Goal: Task Accomplishment & Management: Complete application form

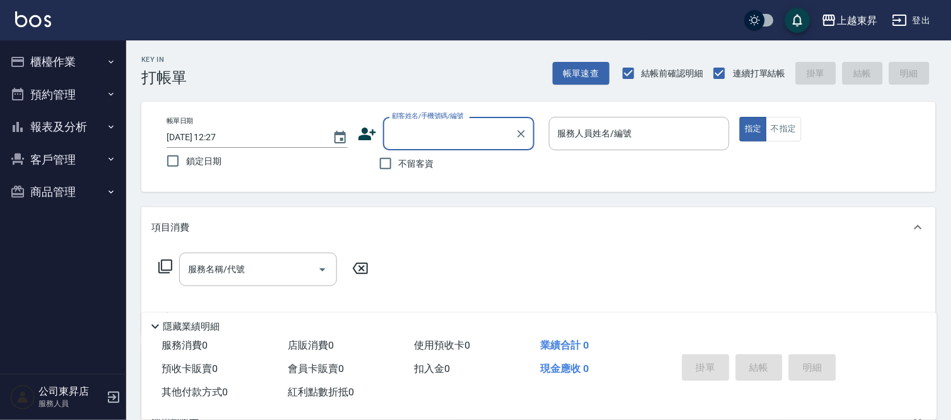
click at [420, 135] on input "顧客姓名/手機號碼/編號" at bounding box center [449, 133] width 121 height 22
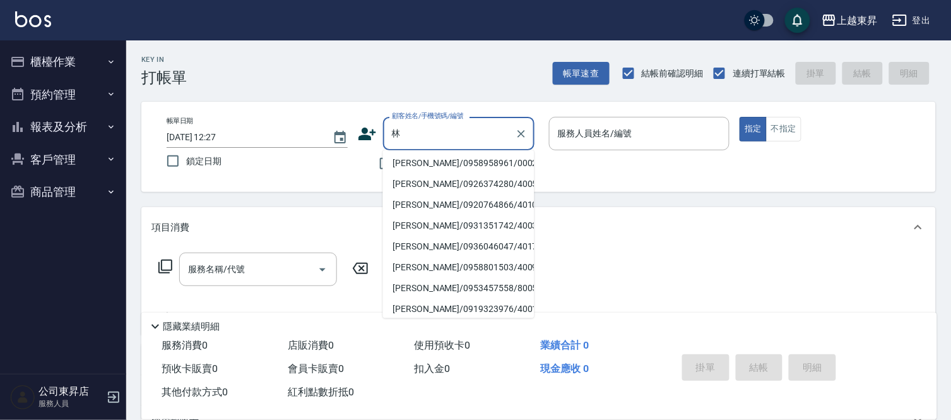
scroll to position [4, 0]
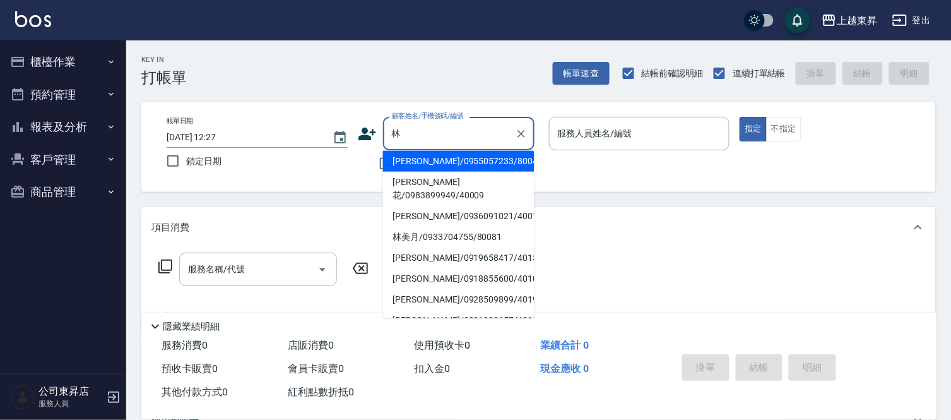
click at [420, 268] on li "[PERSON_NAME]/0918855600/40103" at bounding box center [458, 278] width 151 height 21
type input "[PERSON_NAME]/0918855600/40103"
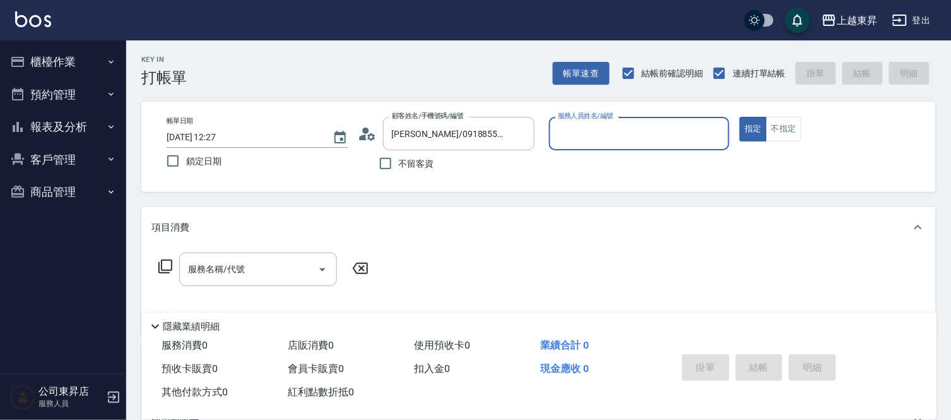
type input "[PERSON_NAME]04"
click at [407, 131] on input "[PERSON_NAME]/0918855600/40103" at bounding box center [449, 133] width 121 height 22
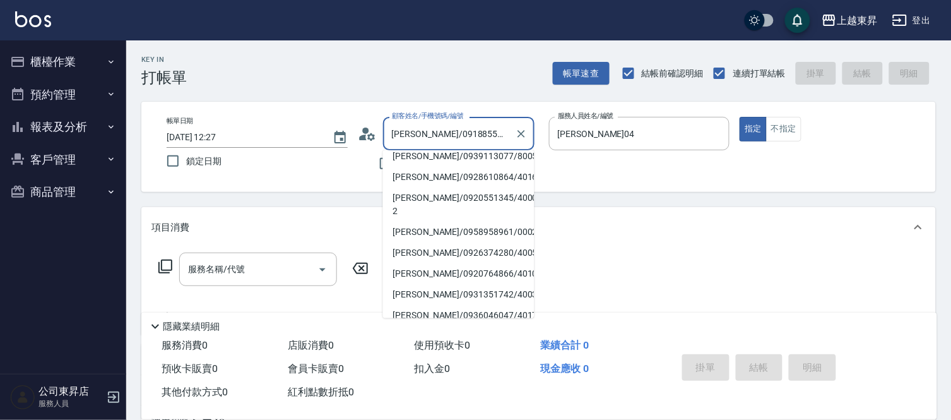
scroll to position [258, 0]
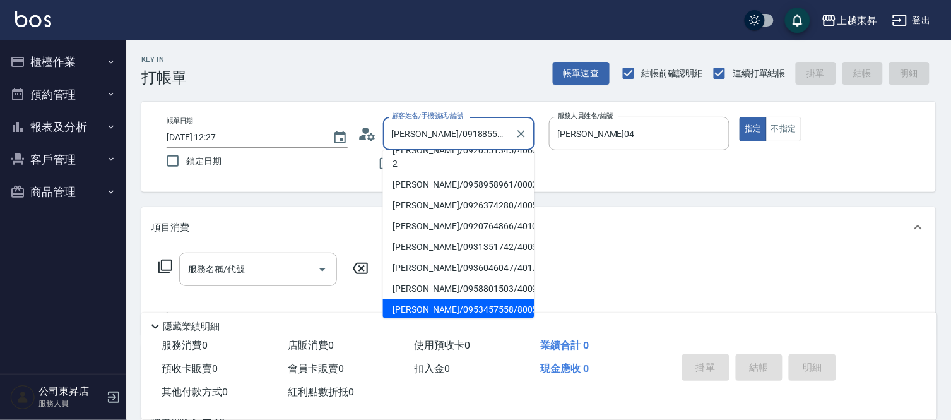
click at [431, 299] on li "[PERSON_NAME]/0953457558/80057" at bounding box center [458, 309] width 151 height 21
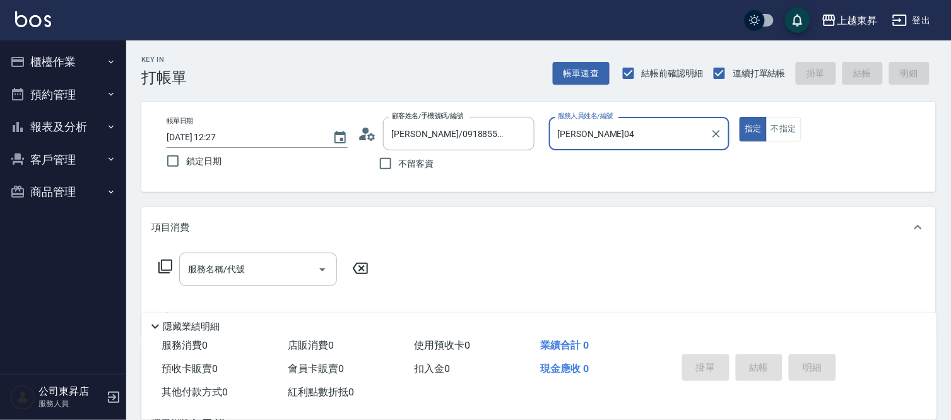
type input "[PERSON_NAME]/0953457558/80057"
type input "[PERSON_NAME]-08"
click at [267, 273] on input "服務名稱/代號" at bounding box center [249, 269] width 128 height 22
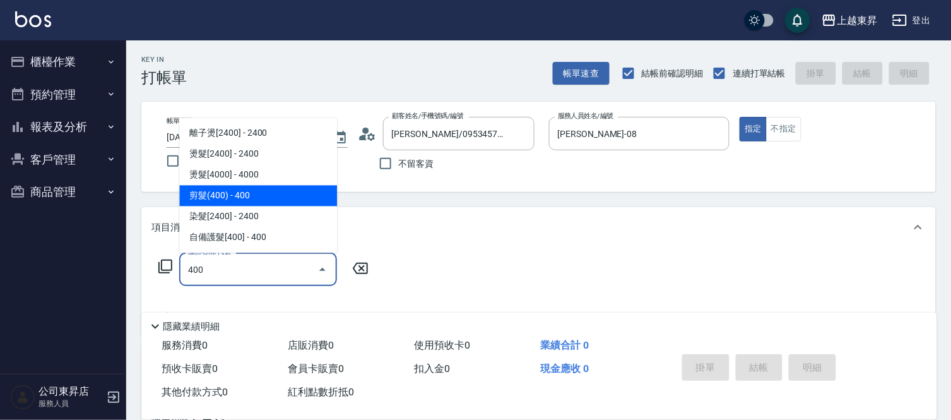
click at [248, 197] on span "剪髮(400) - 400" at bounding box center [258, 196] width 158 height 21
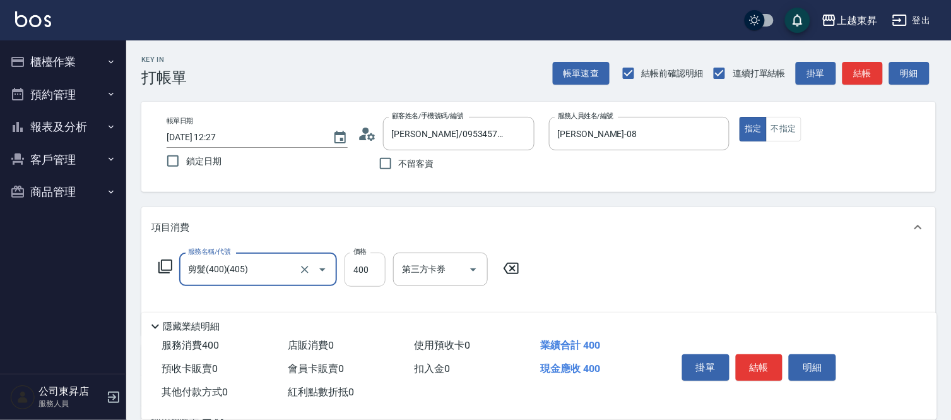
type input "剪髮(400)(405)"
click at [368, 279] on input "400" at bounding box center [365, 269] width 41 height 34
type input "430"
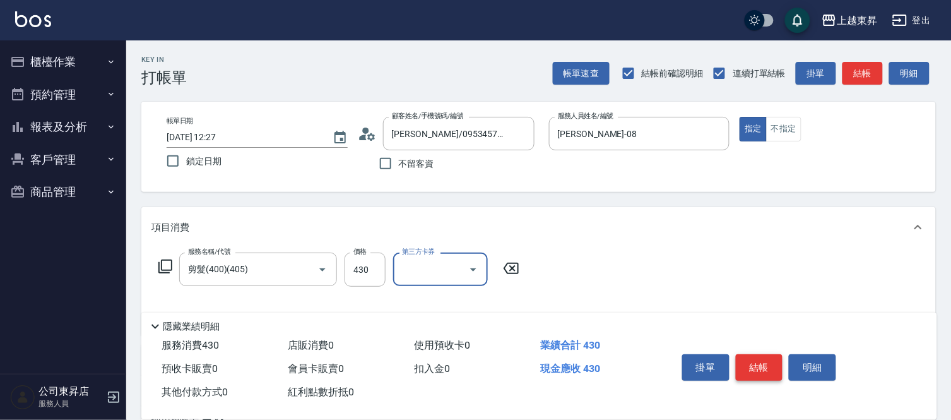
click at [752, 374] on button "結帳" at bounding box center [759, 367] width 47 height 27
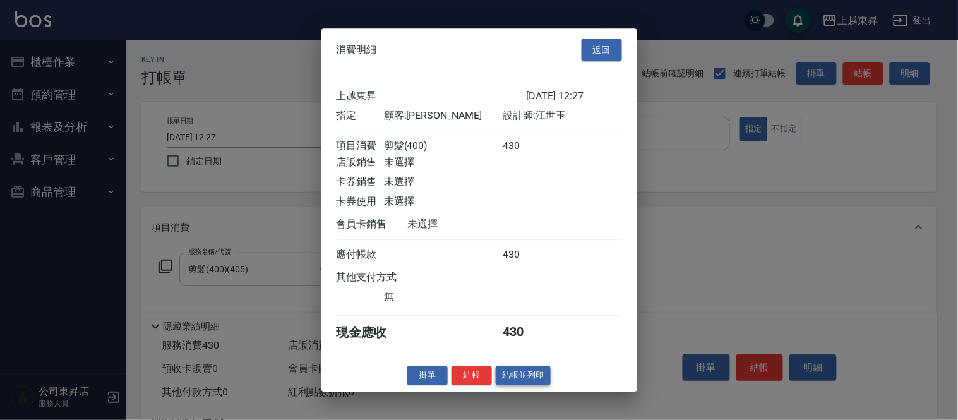
click at [530, 381] on button "結帳並列印" at bounding box center [523, 375] width 55 height 20
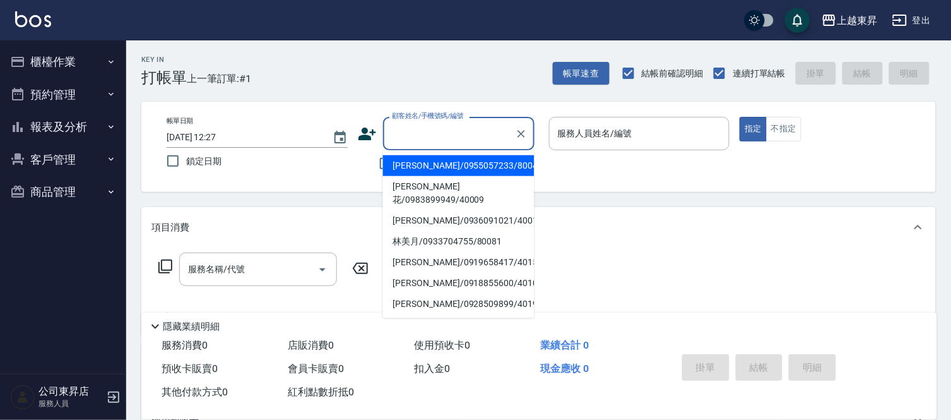
click at [443, 144] on input "顧客姓名/手機號碼/編號" at bounding box center [449, 133] width 121 height 22
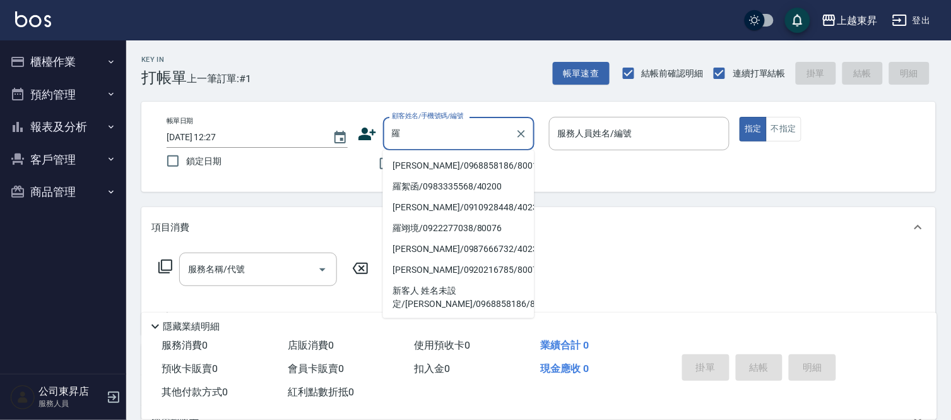
click at [433, 168] on li "[PERSON_NAME]/0968858186/80018" at bounding box center [458, 165] width 151 height 21
type input "[PERSON_NAME]/0968858186/80018"
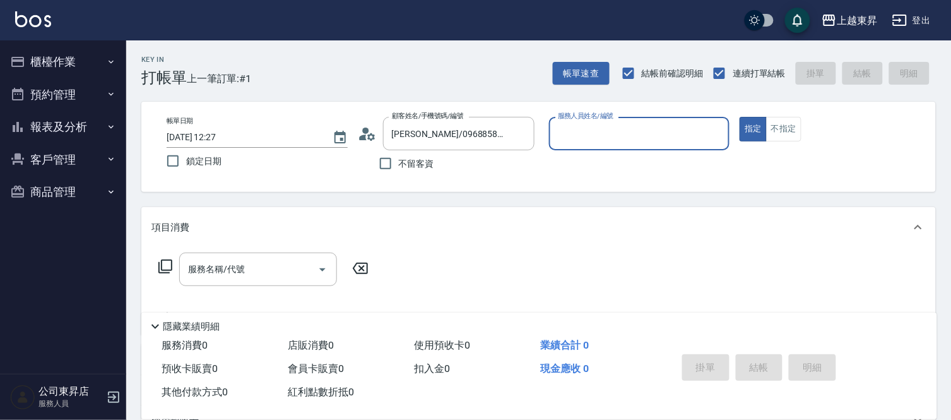
type input "[PERSON_NAME]-08"
click at [225, 261] on div "服務名稱/代號 服務名稱/代號" at bounding box center [258, 268] width 158 height 33
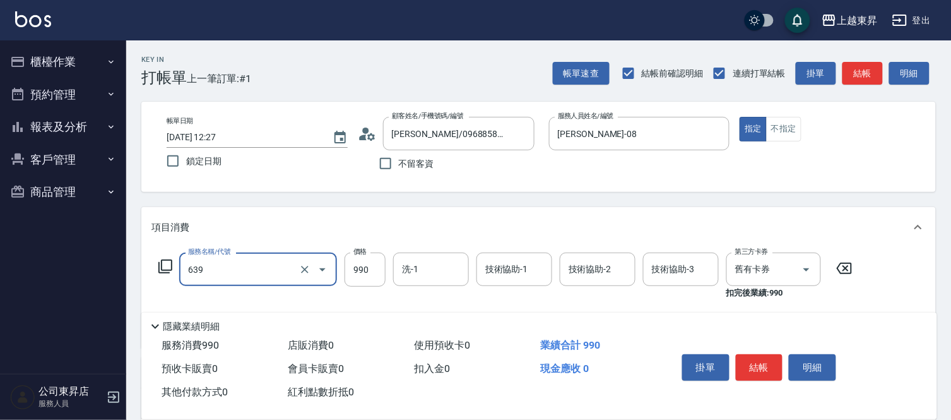
type input "(芙)蘆薈髮膜套卡(自材)(639)"
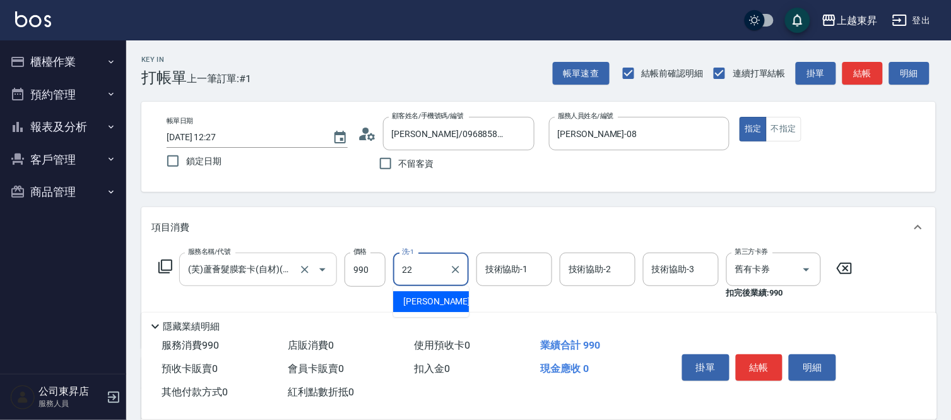
type input "[PERSON_NAME]-22"
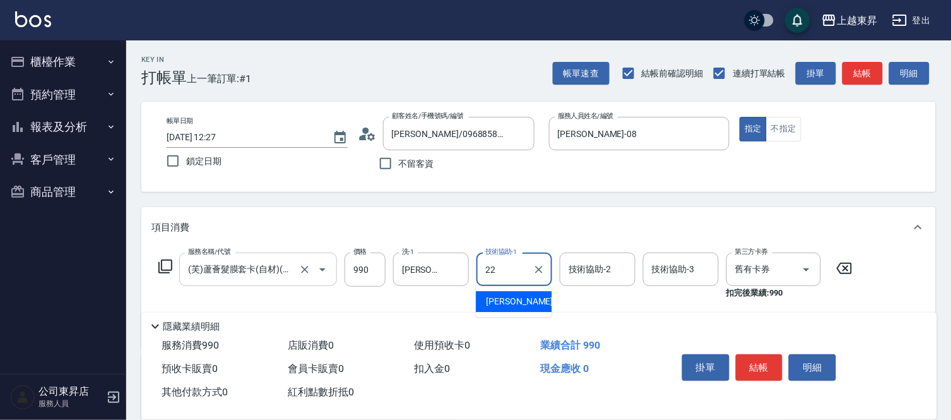
type input "[PERSON_NAME]-22"
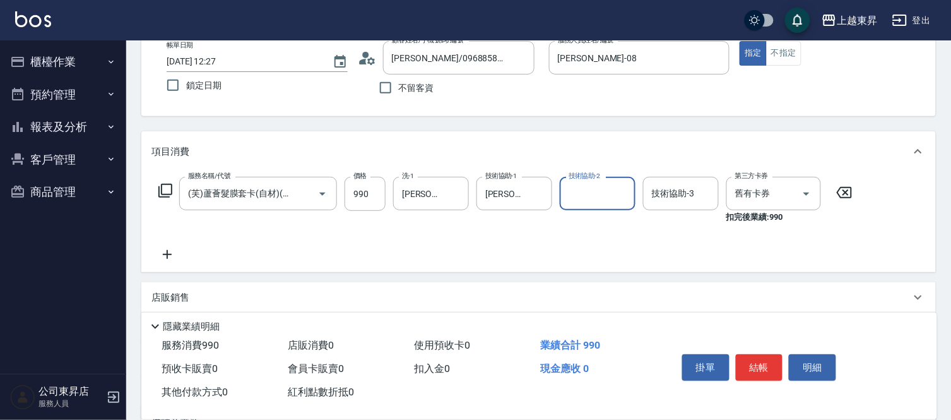
scroll to position [210, 0]
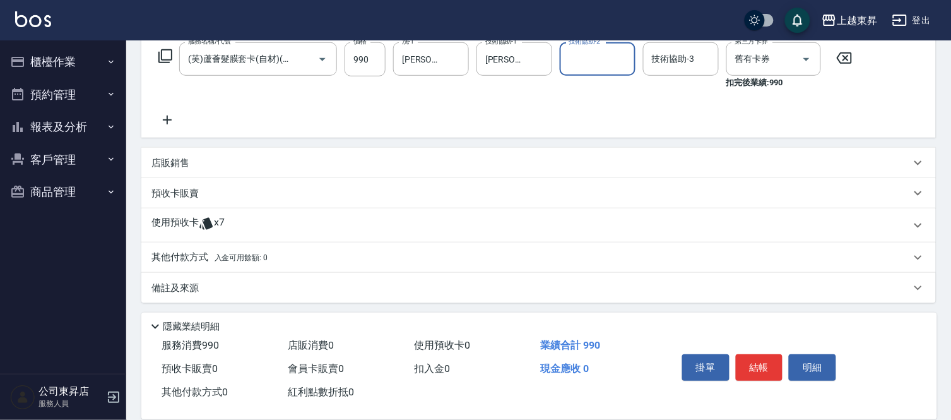
click at [174, 117] on icon at bounding box center [167, 119] width 32 height 15
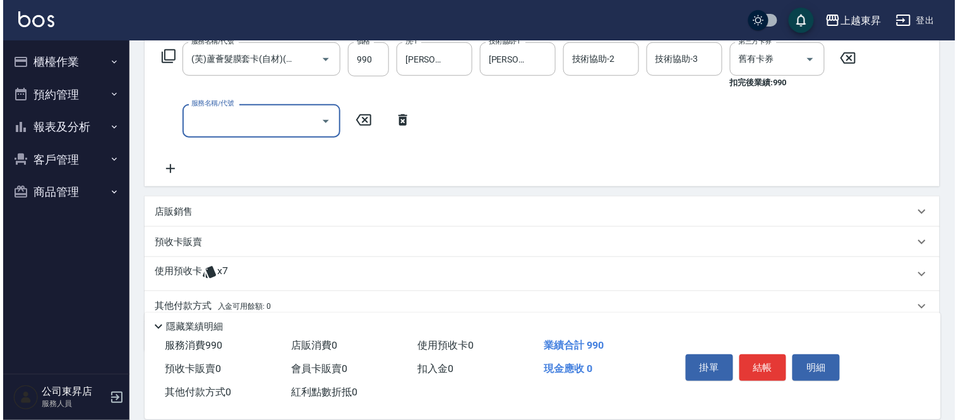
scroll to position [0, 0]
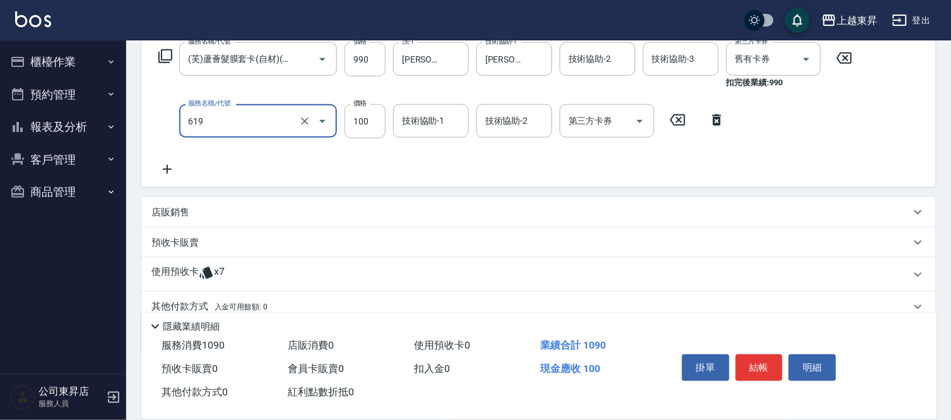
type input "[PERSON_NAME].玻酸.晶膜.水療(619)"
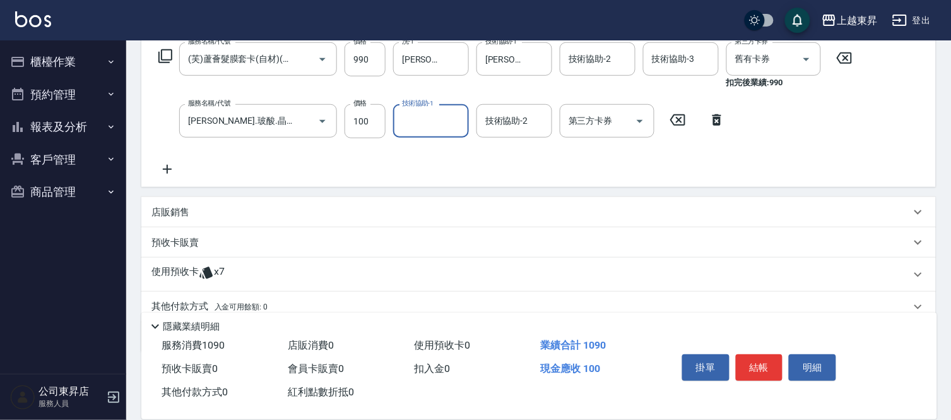
click at [432, 124] on input "技術協助-1" at bounding box center [431, 121] width 64 height 22
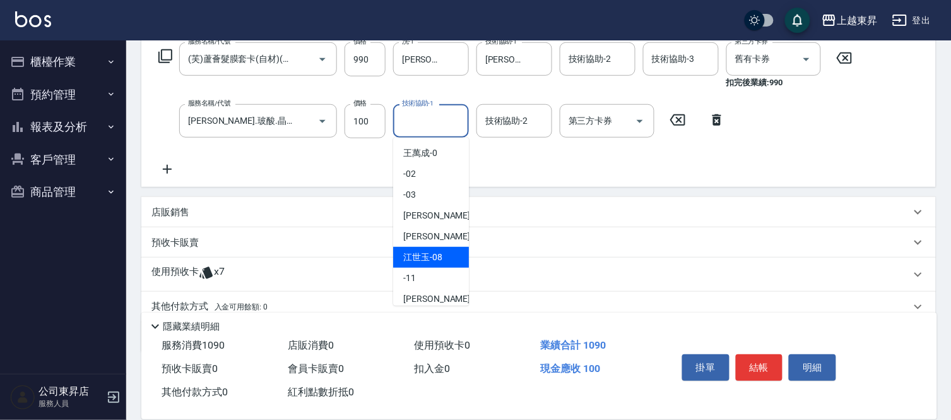
click at [433, 256] on span "[PERSON_NAME]-08" at bounding box center [422, 257] width 39 height 13
type input "[PERSON_NAME]-08"
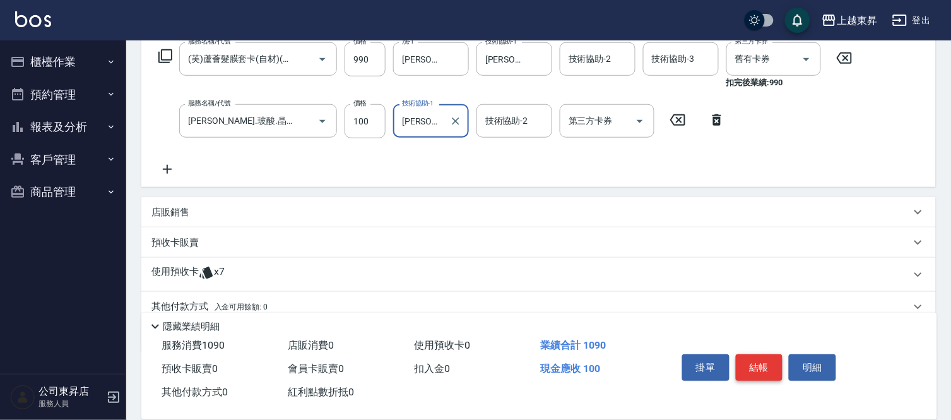
click at [775, 360] on button "結帳" at bounding box center [759, 367] width 47 height 27
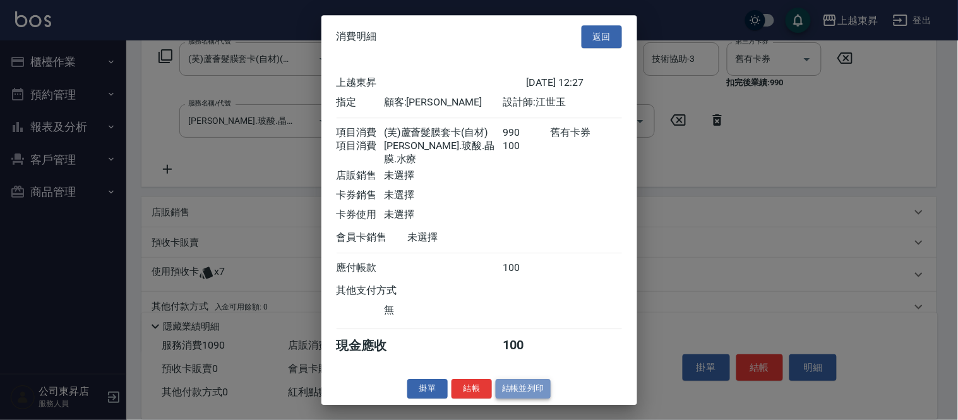
click at [514, 391] on button "結帳並列印" at bounding box center [523, 389] width 55 height 20
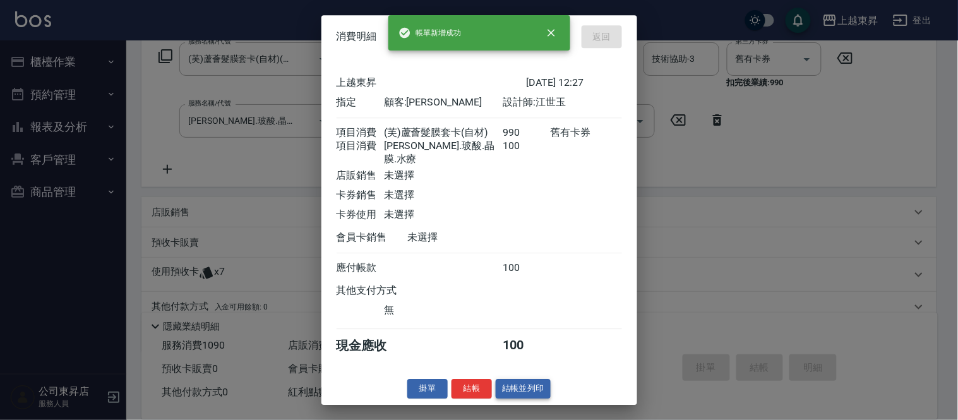
type input "[DATE] 12:28"
